Goal: Find contact information: Find contact information

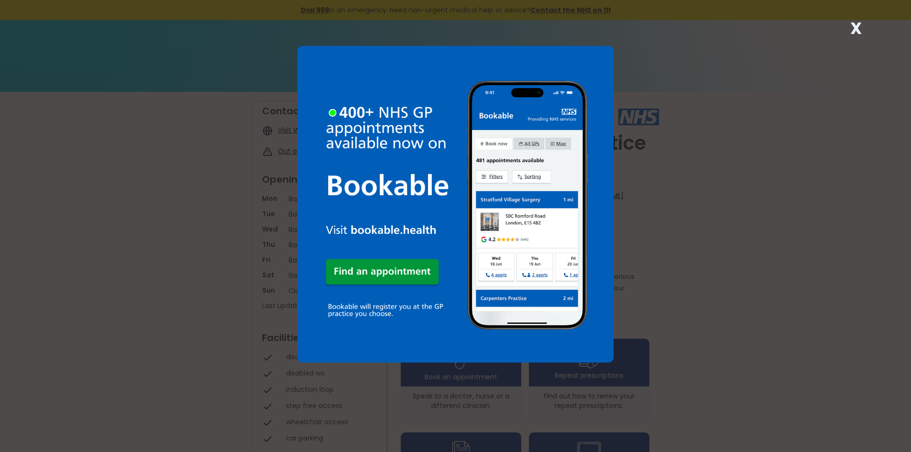
click at [733, 278] on div "X" at bounding box center [455, 226] width 911 height 452
click at [855, 31] on strong "X" at bounding box center [855, 28] width 11 height 23
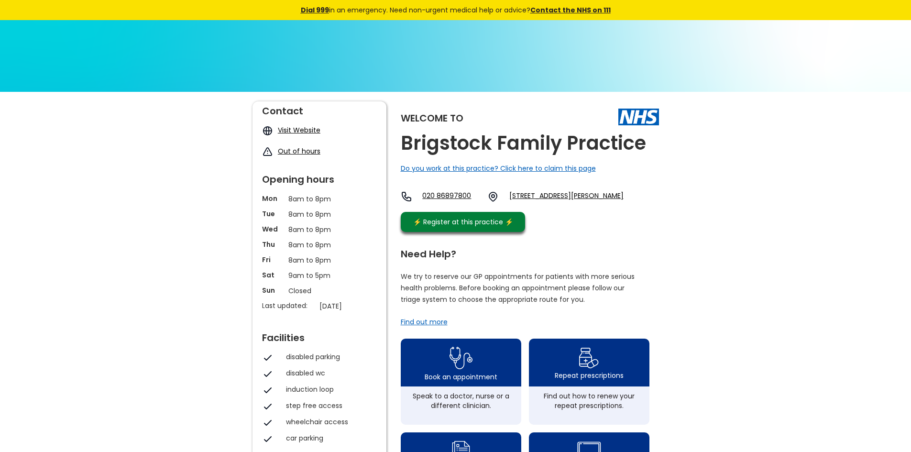
click at [307, 130] on link "Visit Website" at bounding box center [299, 130] width 43 height 10
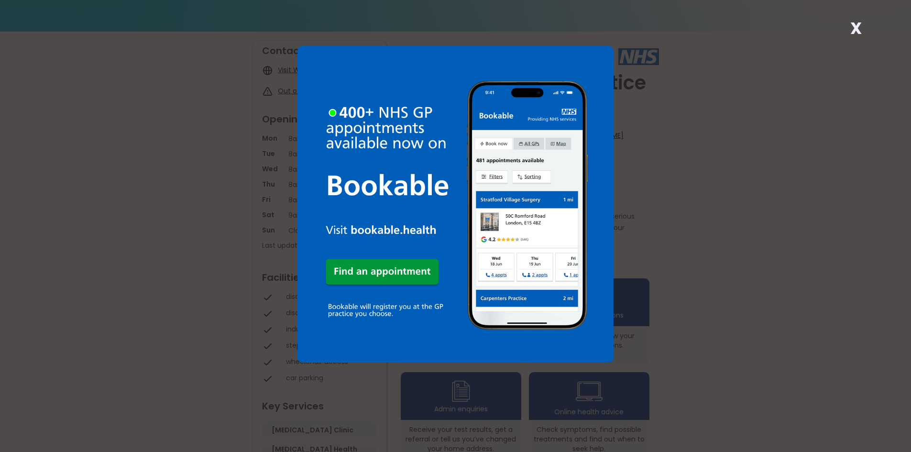
scroll to position [96, 0]
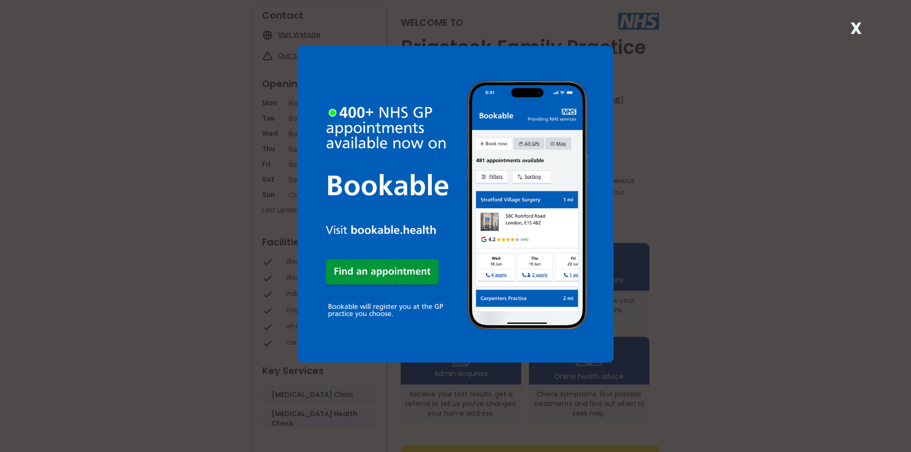
click at [855, 22] on strong "X" at bounding box center [855, 28] width 11 height 23
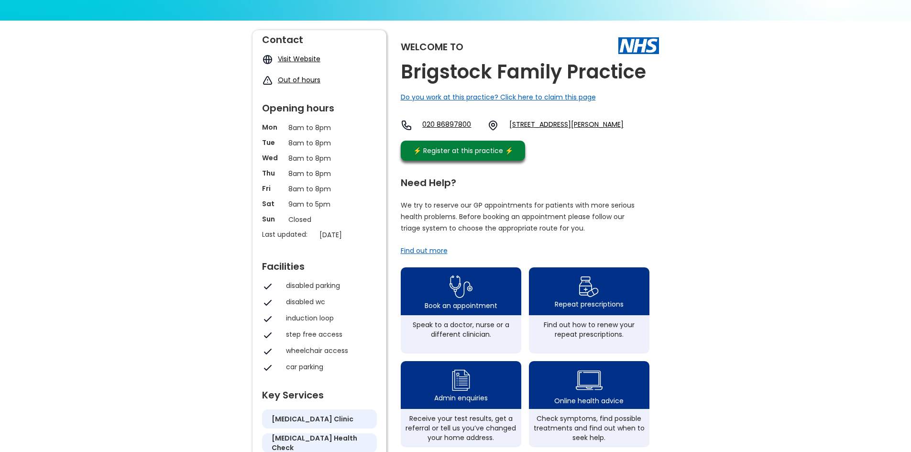
scroll to position [55, 0]
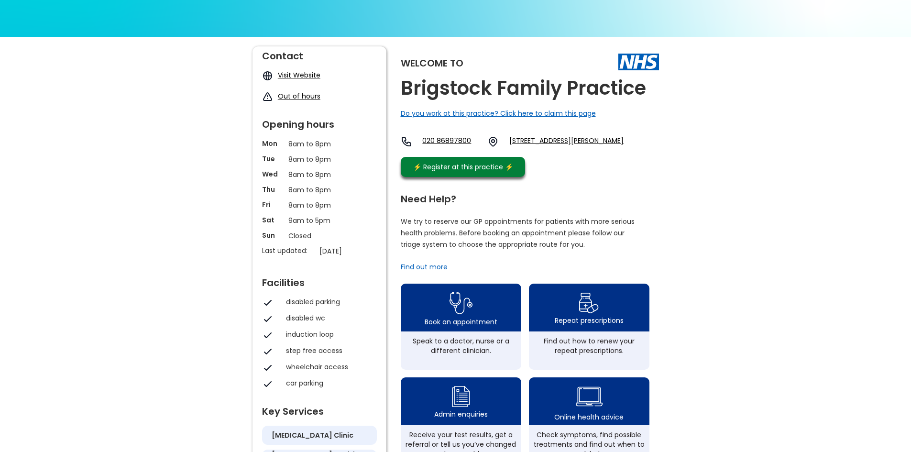
drag, startPoint x: 437, startPoint y: 140, endPoint x: 435, endPoint y: 148, distance: 7.9
click at [435, 147] on link "020 86897800" at bounding box center [450, 141] width 57 height 11
